Goal: Find specific page/section: Find specific page/section

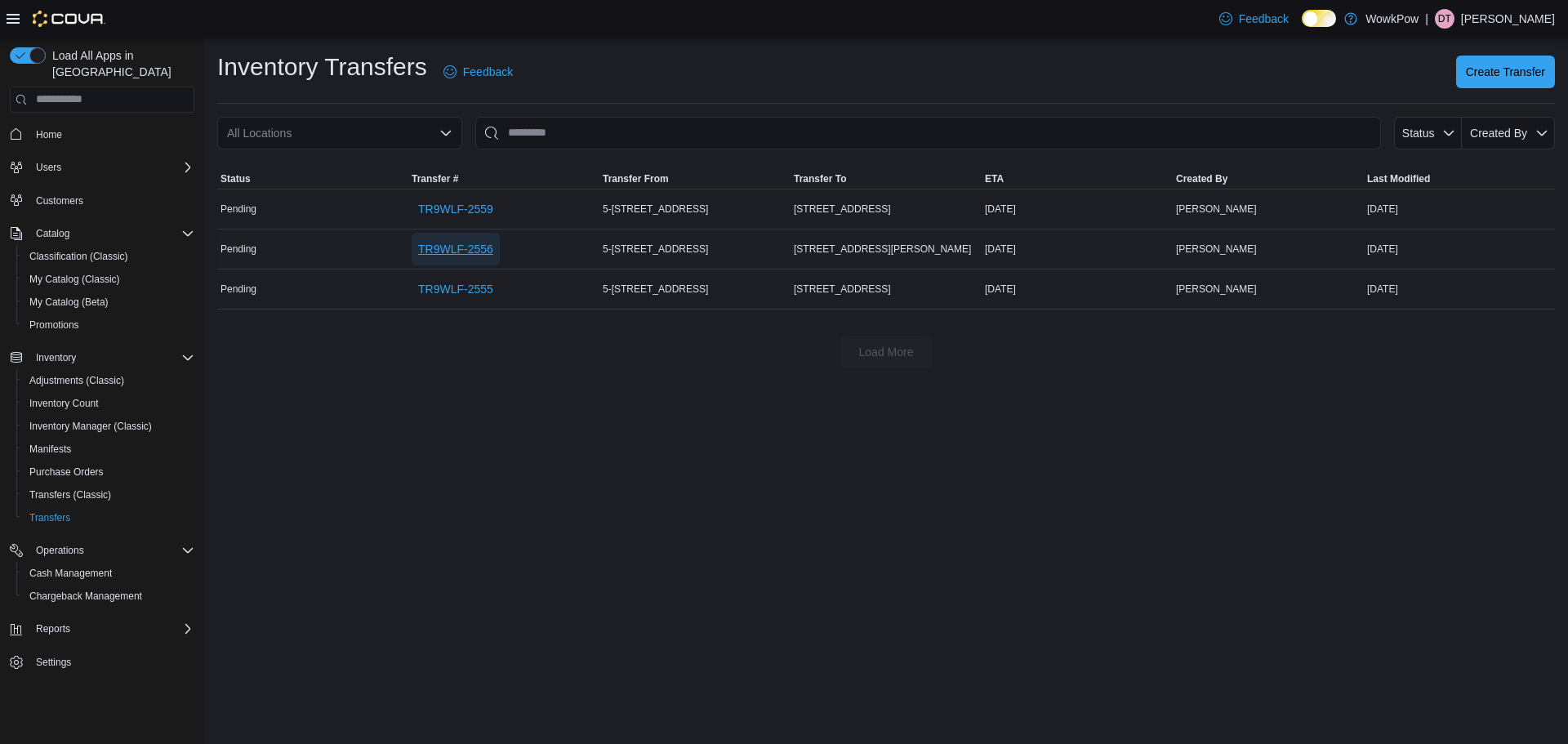
click at [444, 244] on span "TR9WLF-2556" at bounding box center [455, 249] width 75 height 17
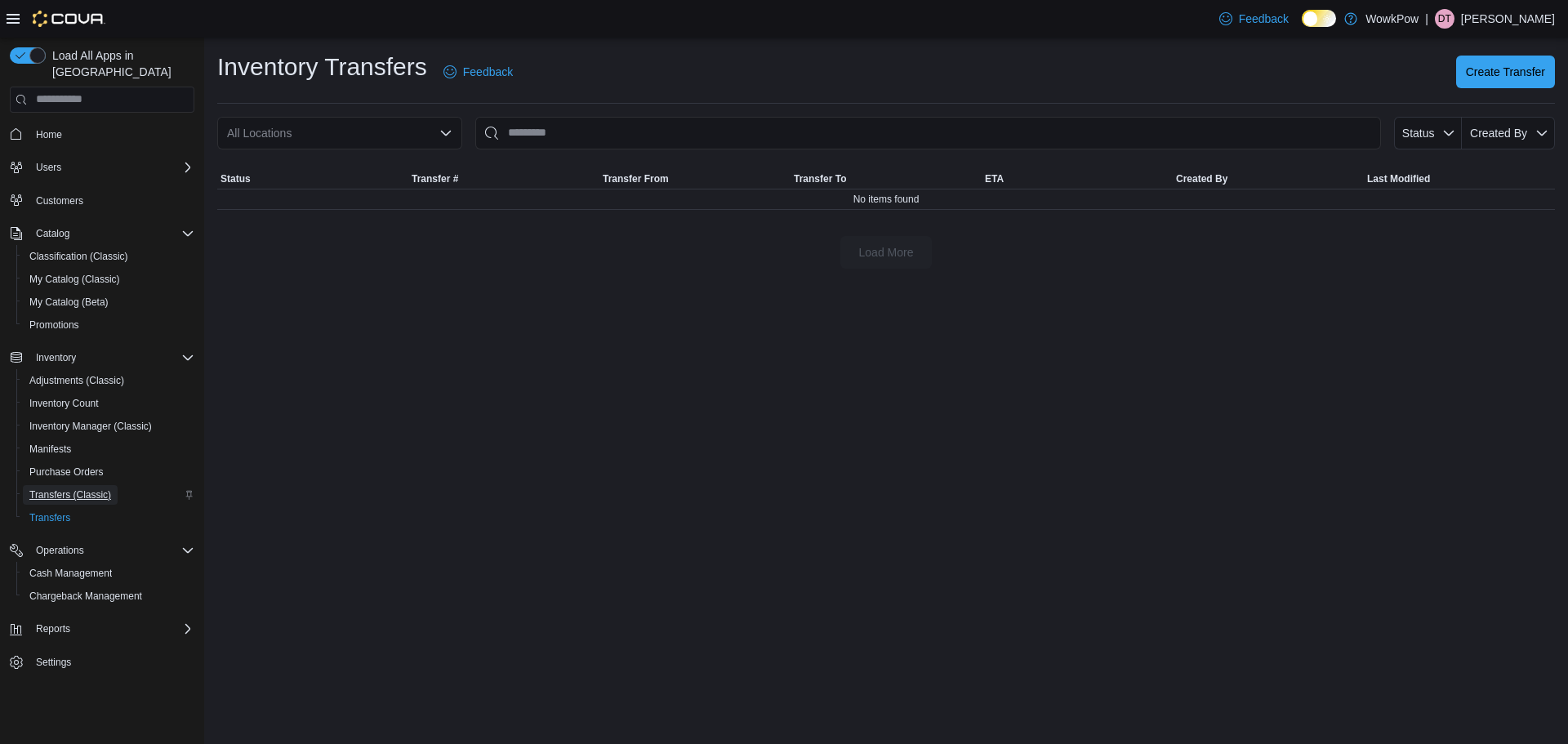
click at [79, 487] on span "Transfers (Classic)" at bounding box center [70, 495] width 82 height 20
